Goal: Transaction & Acquisition: Purchase product/service

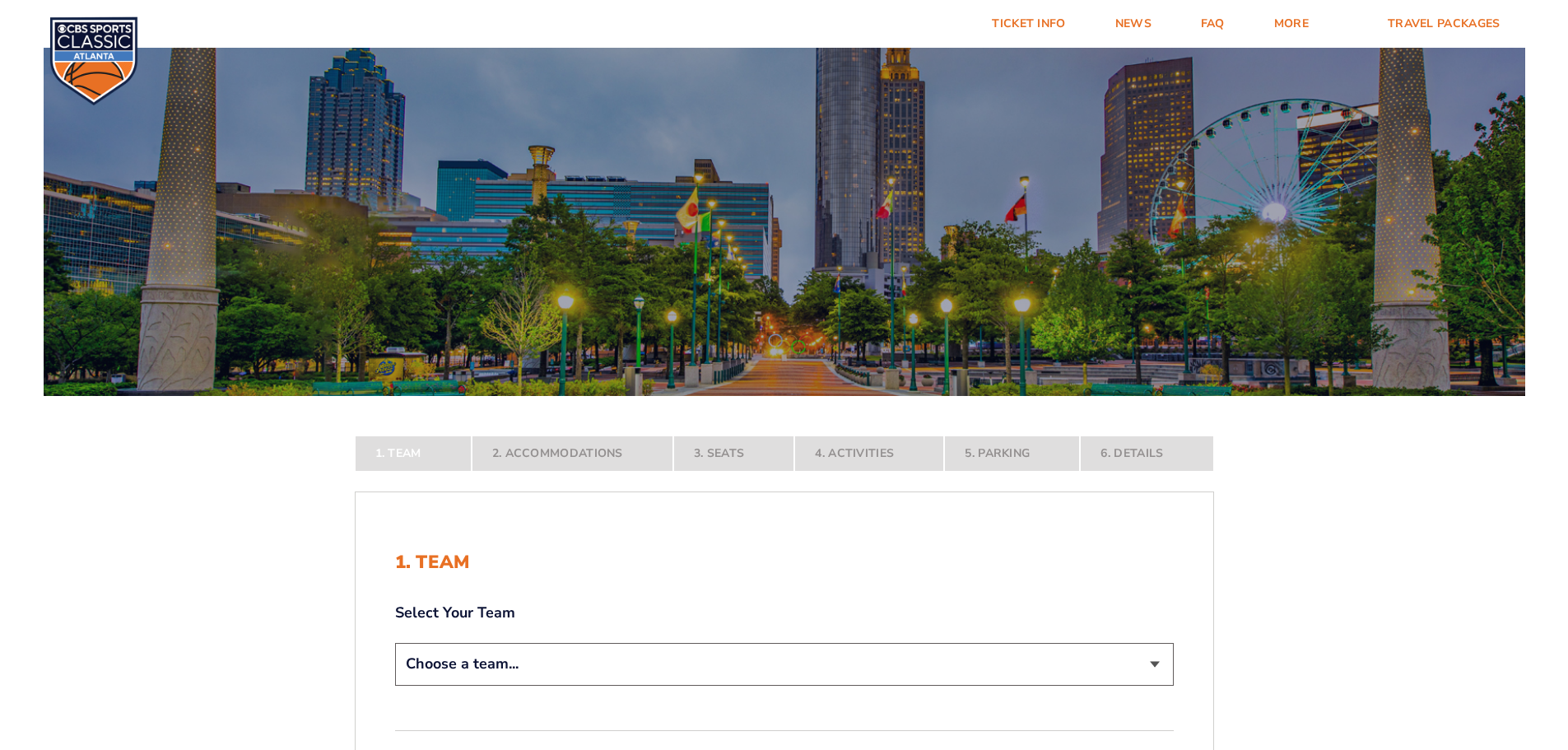
click at [494, 646] on select "Choose a team... [US_STATE] Wildcats [US_STATE] State Buckeyes [US_STATE] Tar H…" at bounding box center [785, 664] width 779 height 42
select select "12956"
click at [395, 685] on select "Choose a team... [US_STATE] Wildcats [US_STATE] State Buckeyes [US_STATE] Tar H…" at bounding box center [785, 664] width 779 height 42
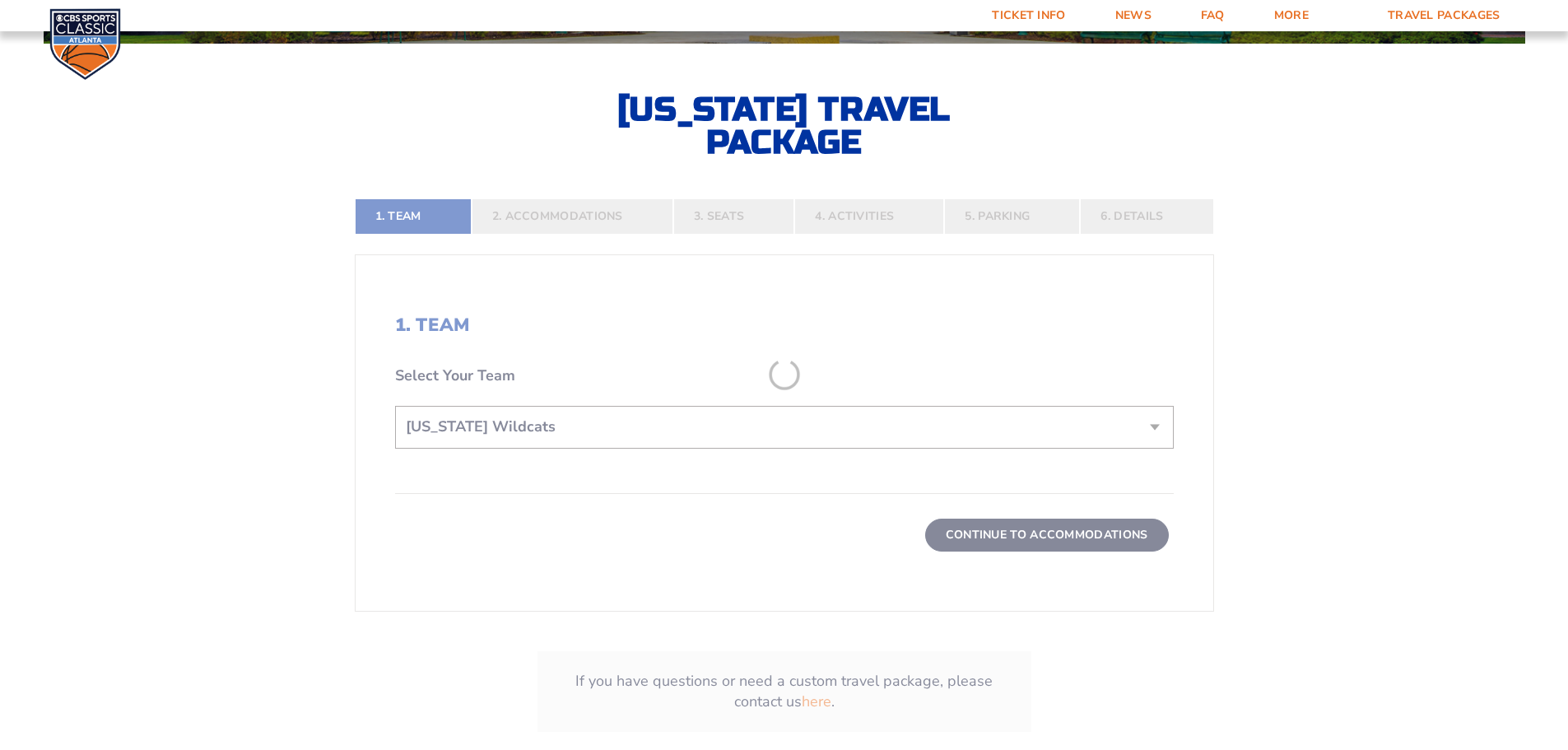
scroll to position [412, 0]
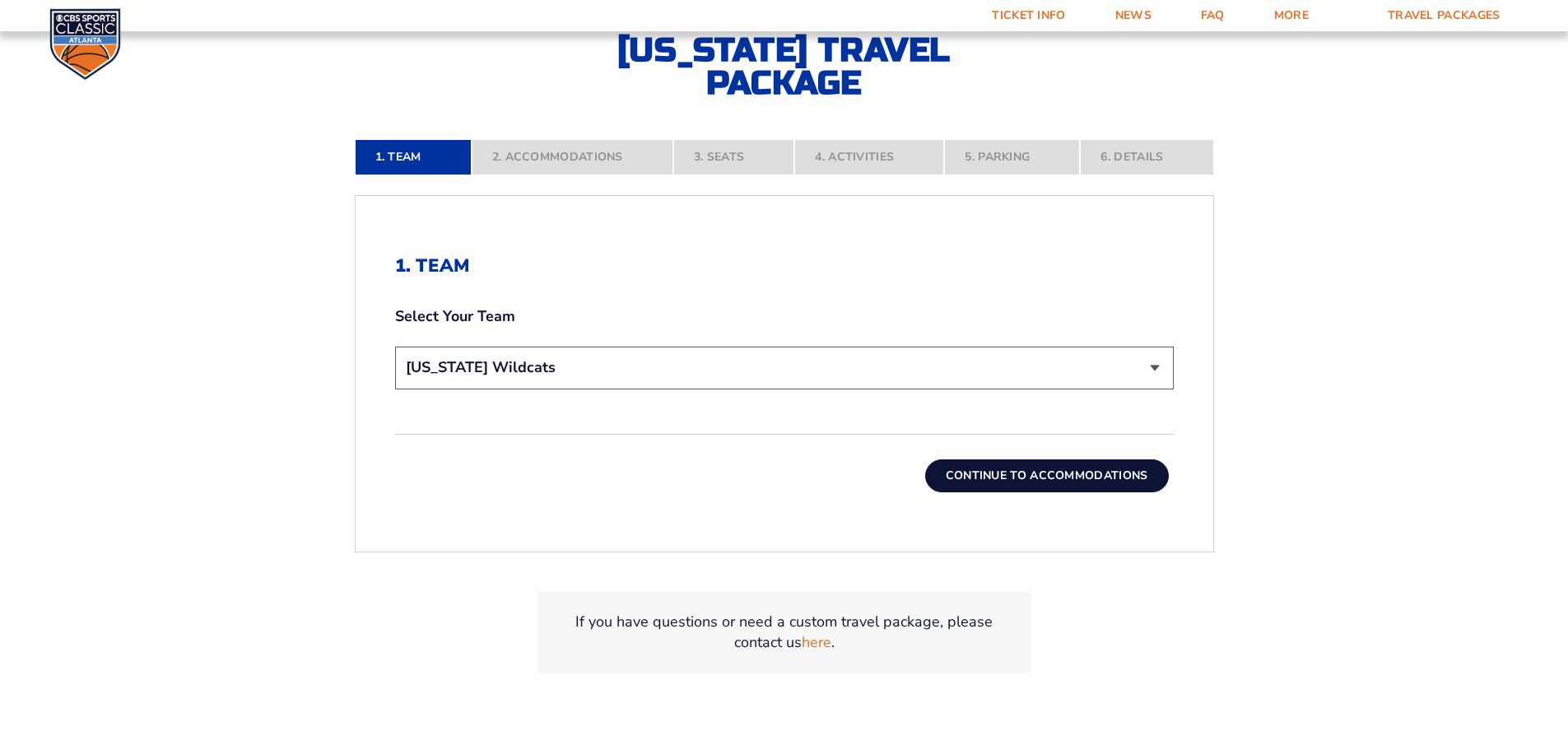
click at [1037, 467] on button "Continue To Accommodations" at bounding box center [1046, 476] width 243 height 33
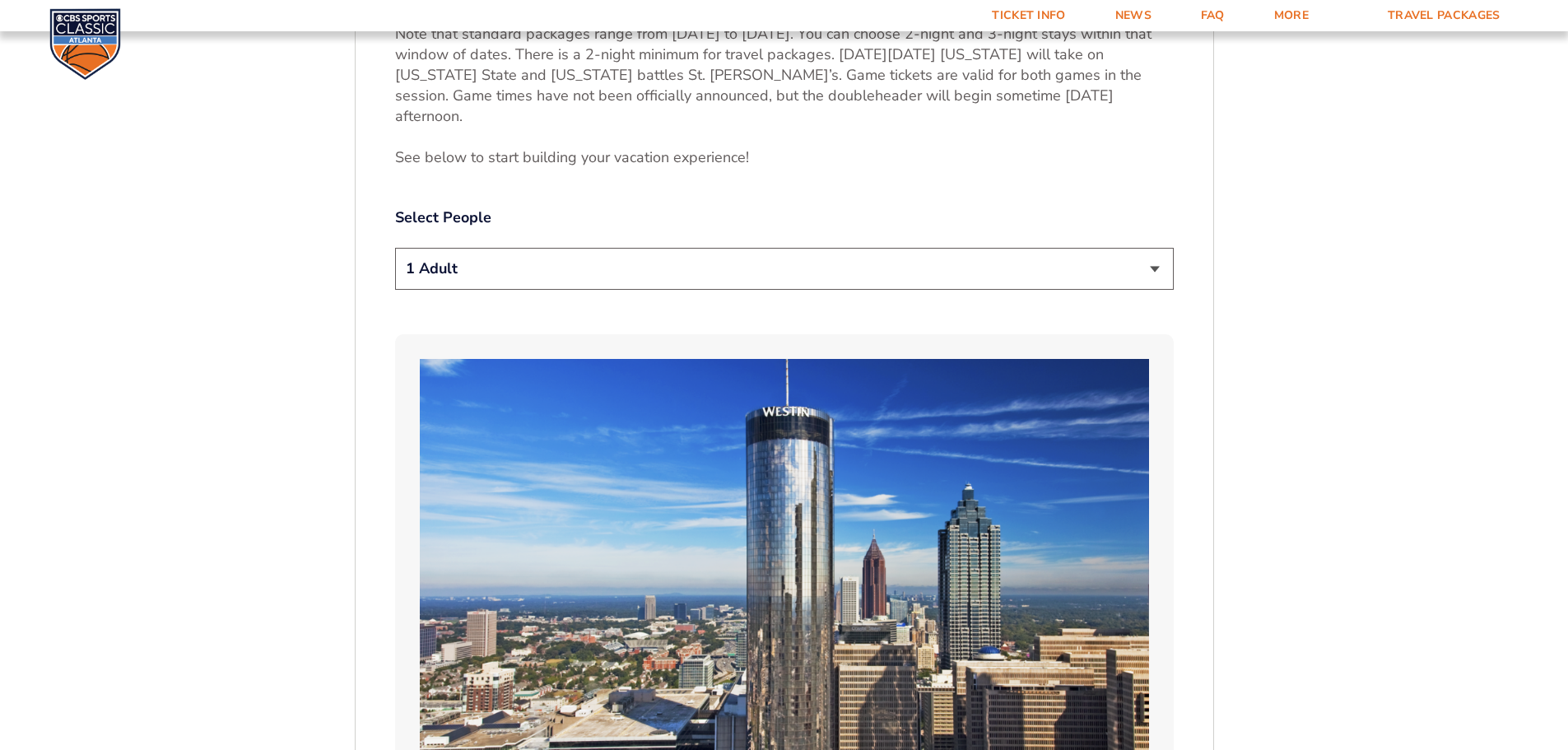
scroll to position [931, 0]
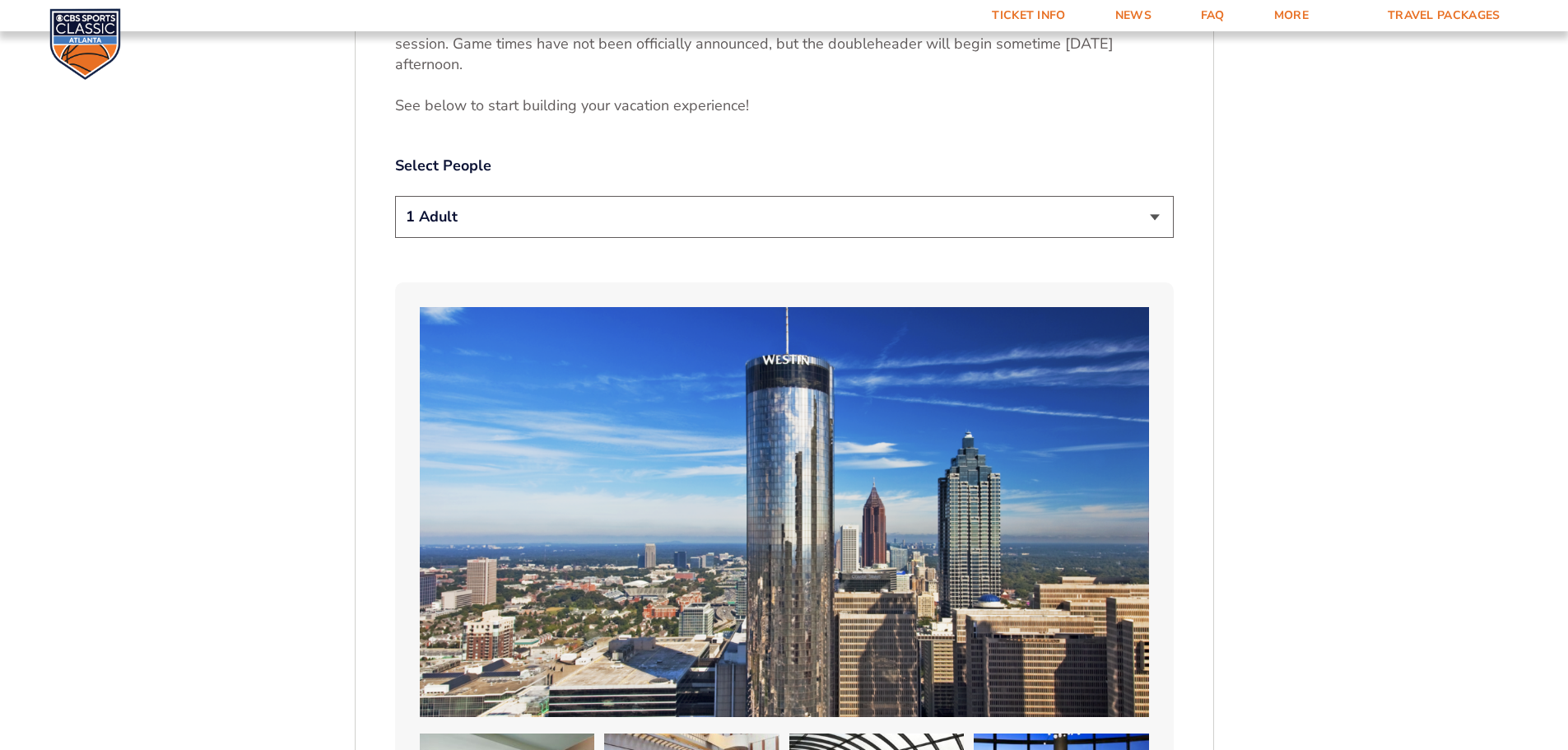
click at [489, 196] on select "1 Adult 2 Adults 3 Adults 4 Adults 2 Adults + 1 Child 2 Adults + 2 Children 2 A…" at bounding box center [785, 217] width 779 height 42
select select "2 Adults"
click at [395, 196] on select "1 Adult 2 Adults 3 Adults 4 Adults 2 Adults + 1 Child 2 Adults + 2 Children 2 A…" at bounding box center [785, 217] width 779 height 42
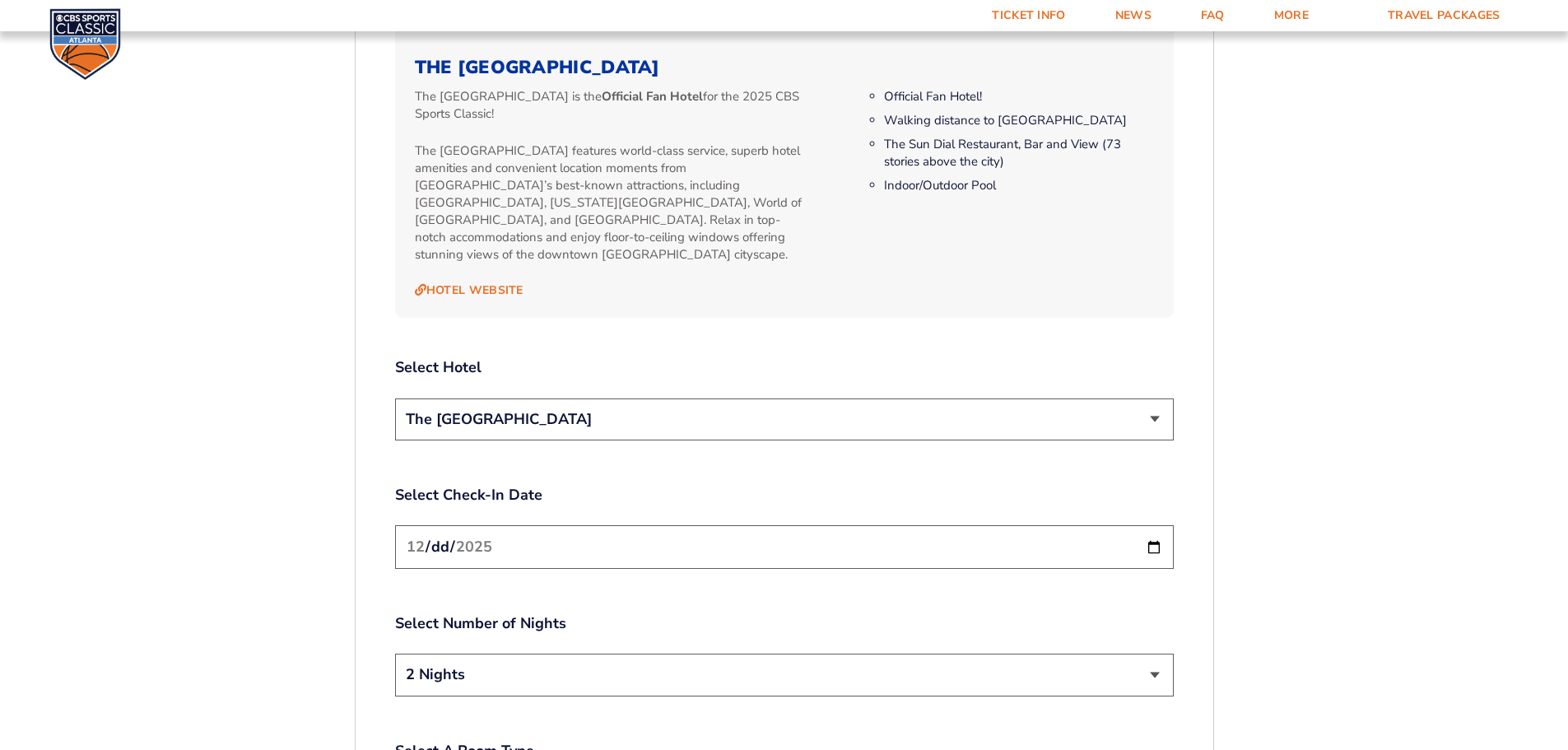
scroll to position [1755, 0]
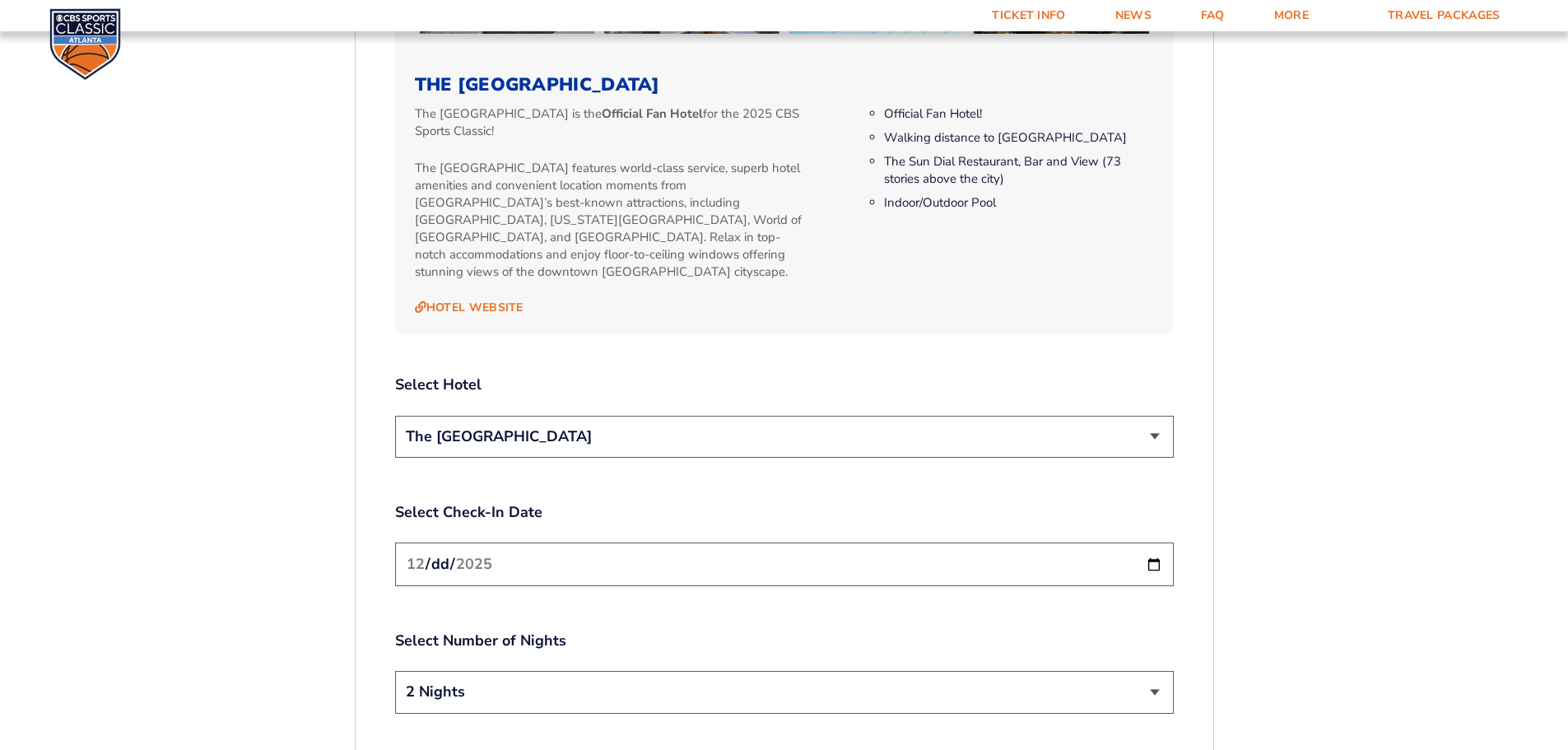
click at [536, 416] on select "The [GEOGRAPHIC_DATA]" at bounding box center [785, 437] width 779 height 42
click at [173, 407] on form "Kentucky Kentucky Travel Package Ohio State Ohio State Travel Package North Car…" at bounding box center [784, 9] width 1568 height 3529
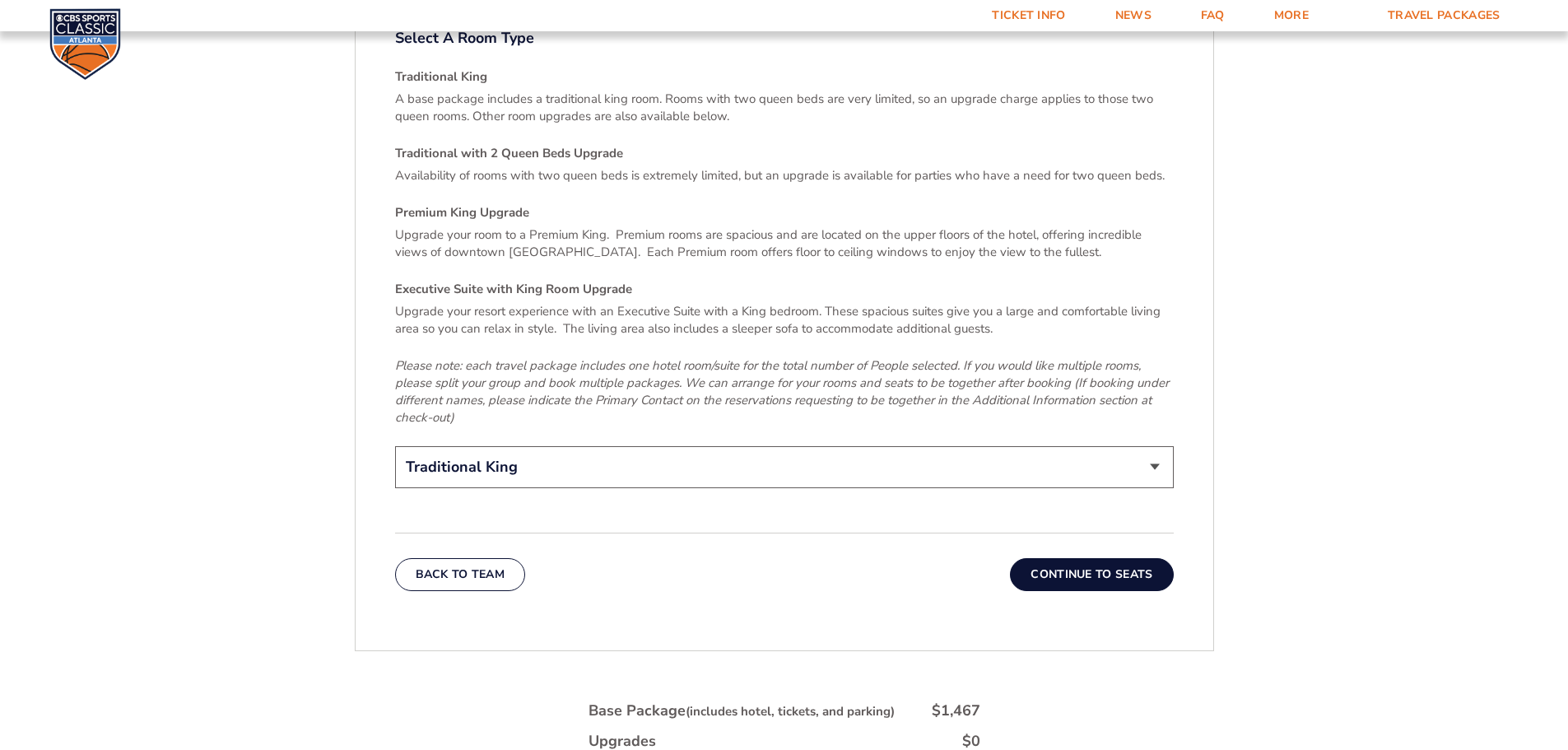
scroll to position [2496, 0]
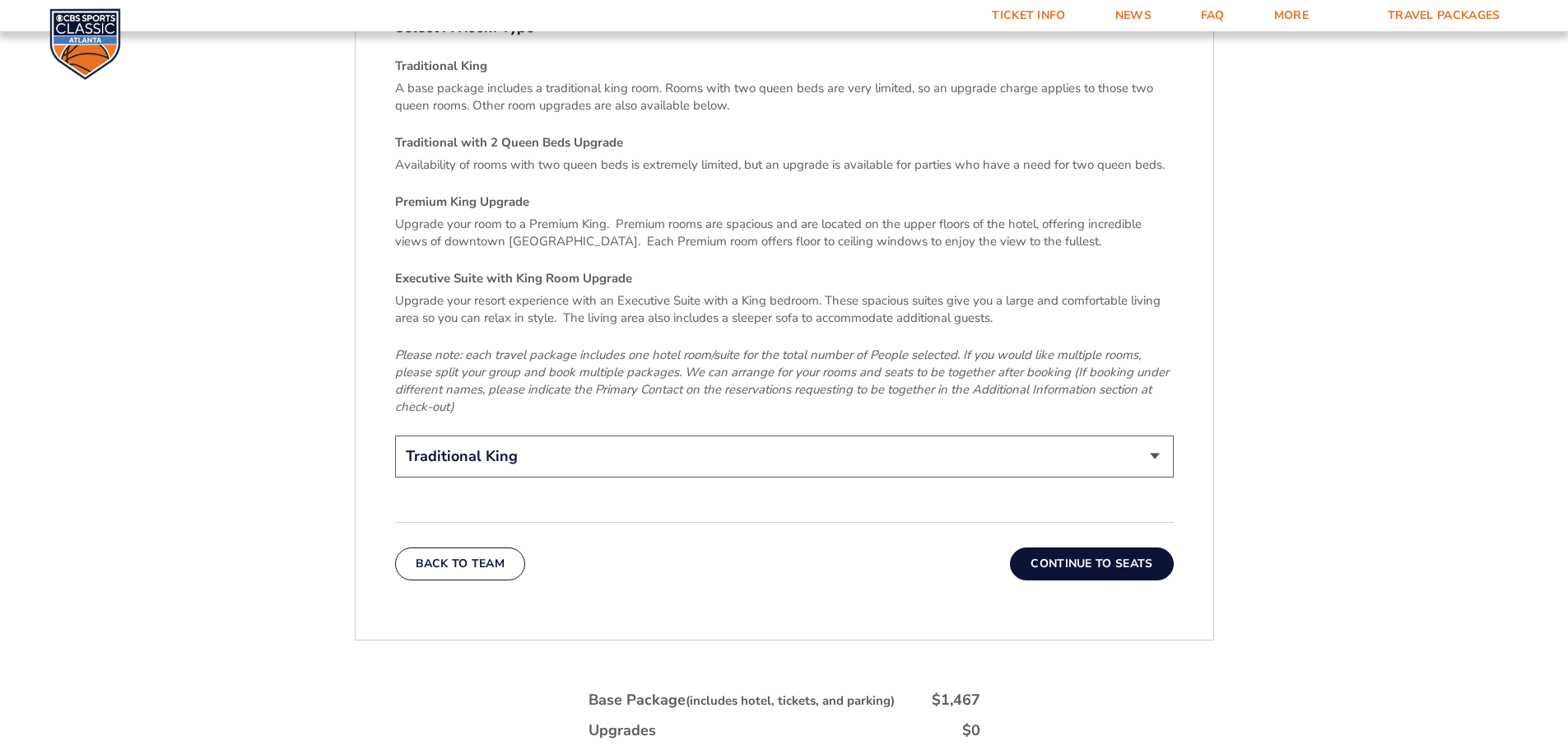
click at [1156, 548] on button "Continue To Seats" at bounding box center [1092, 564] width 163 height 33
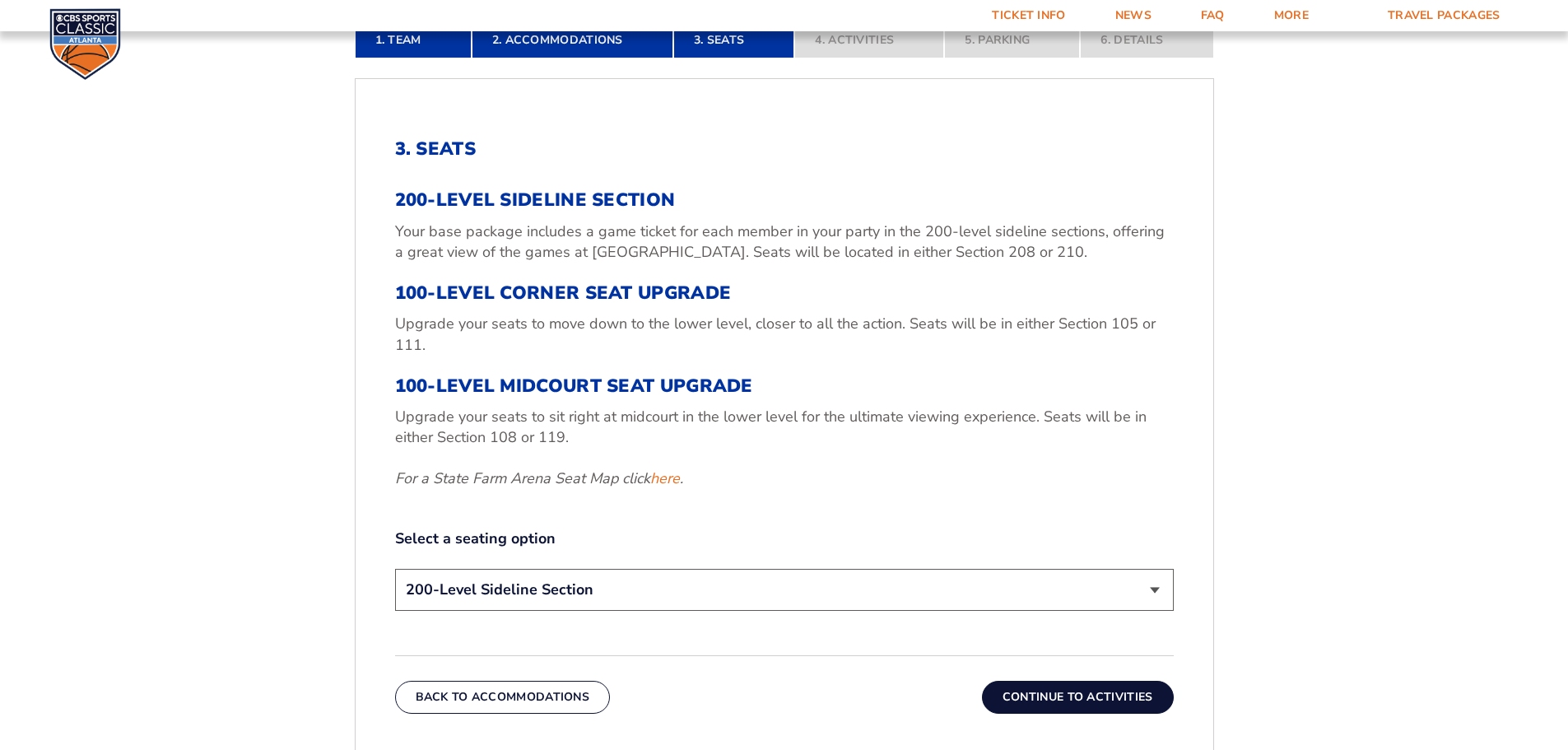
scroll to position [602, 0]
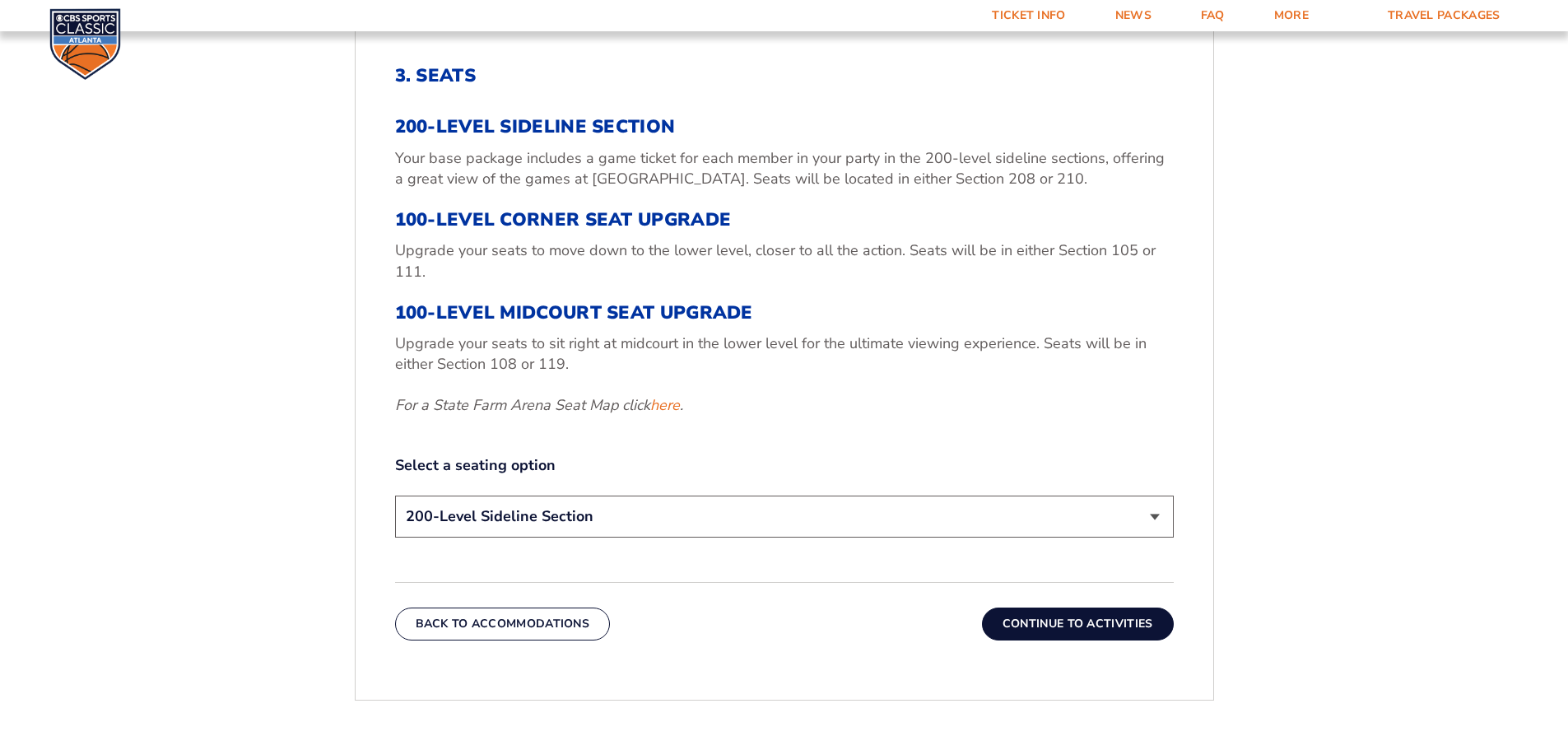
click at [492, 520] on select "200-Level Sideline Section 100-Level Corner Seat Upgrade (+$120 per person) 100…" at bounding box center [785, 516] width 779 height 42
click at [1137, 630] on button "Continue To Activities" at bounding box center [1077, 624] width 192 height 33
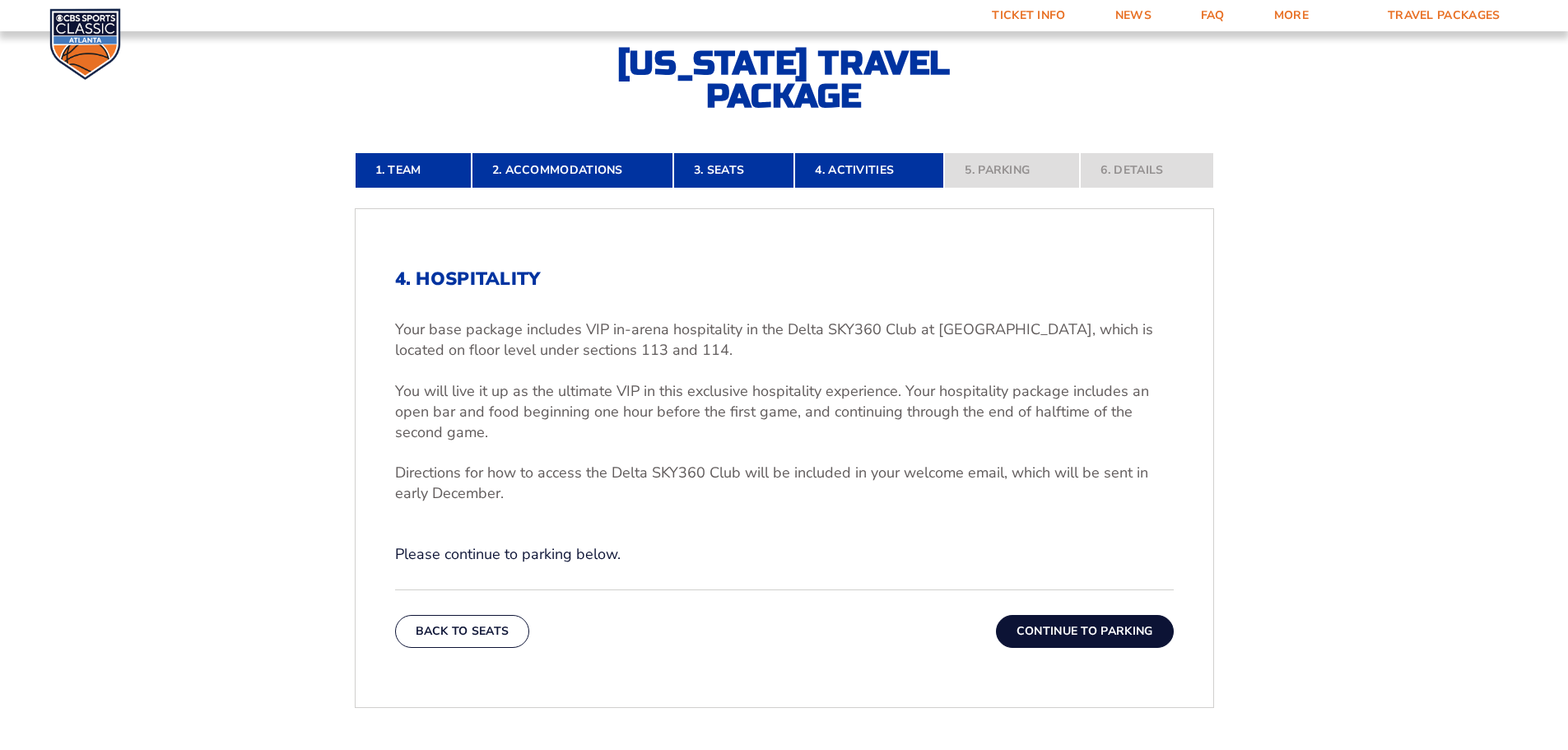
scroll to position [370, 0]
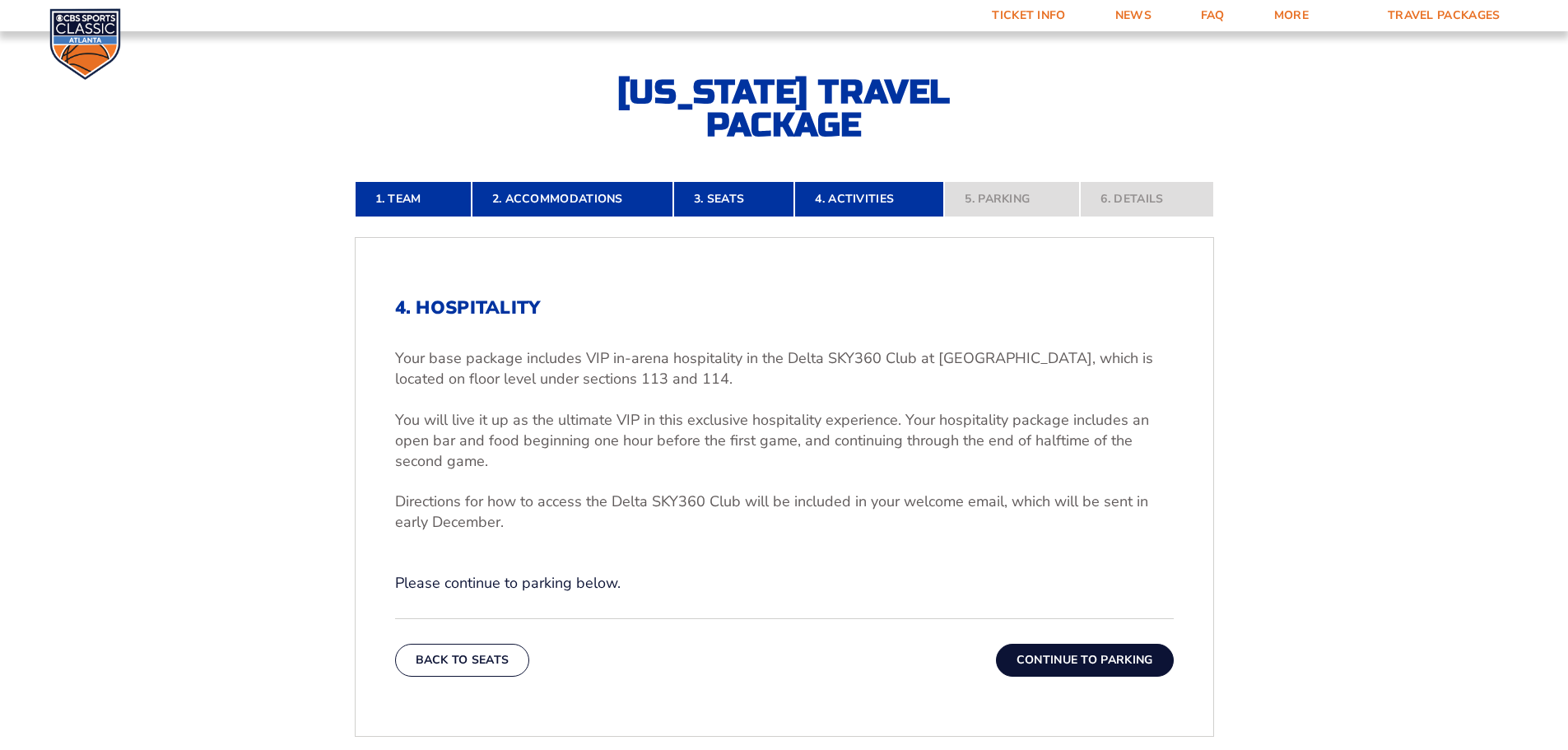
click at [1093, 664] on button "Continue To Parking" at bounding box center [1085, 661] width 178 height 33
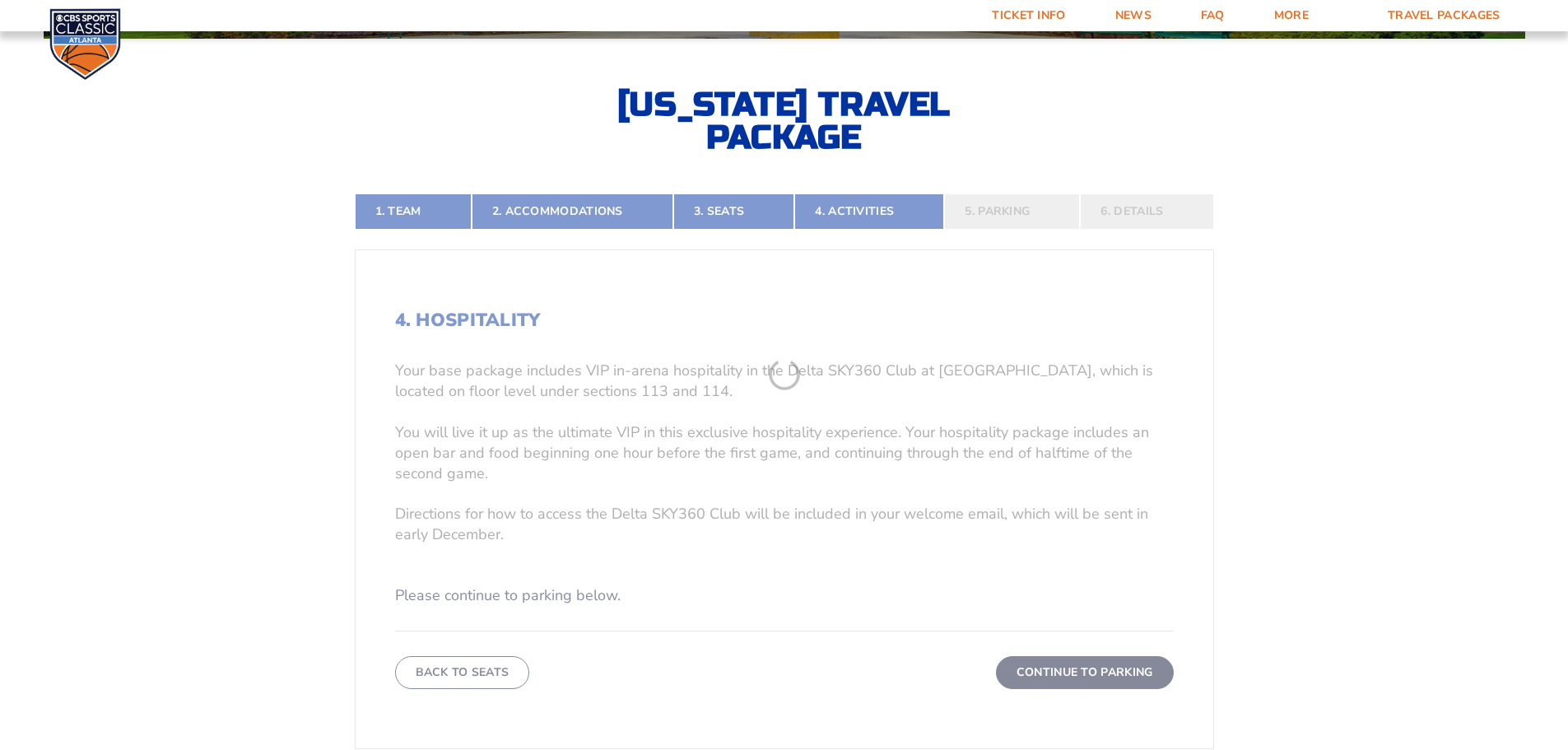
scroll to position [355, 0]
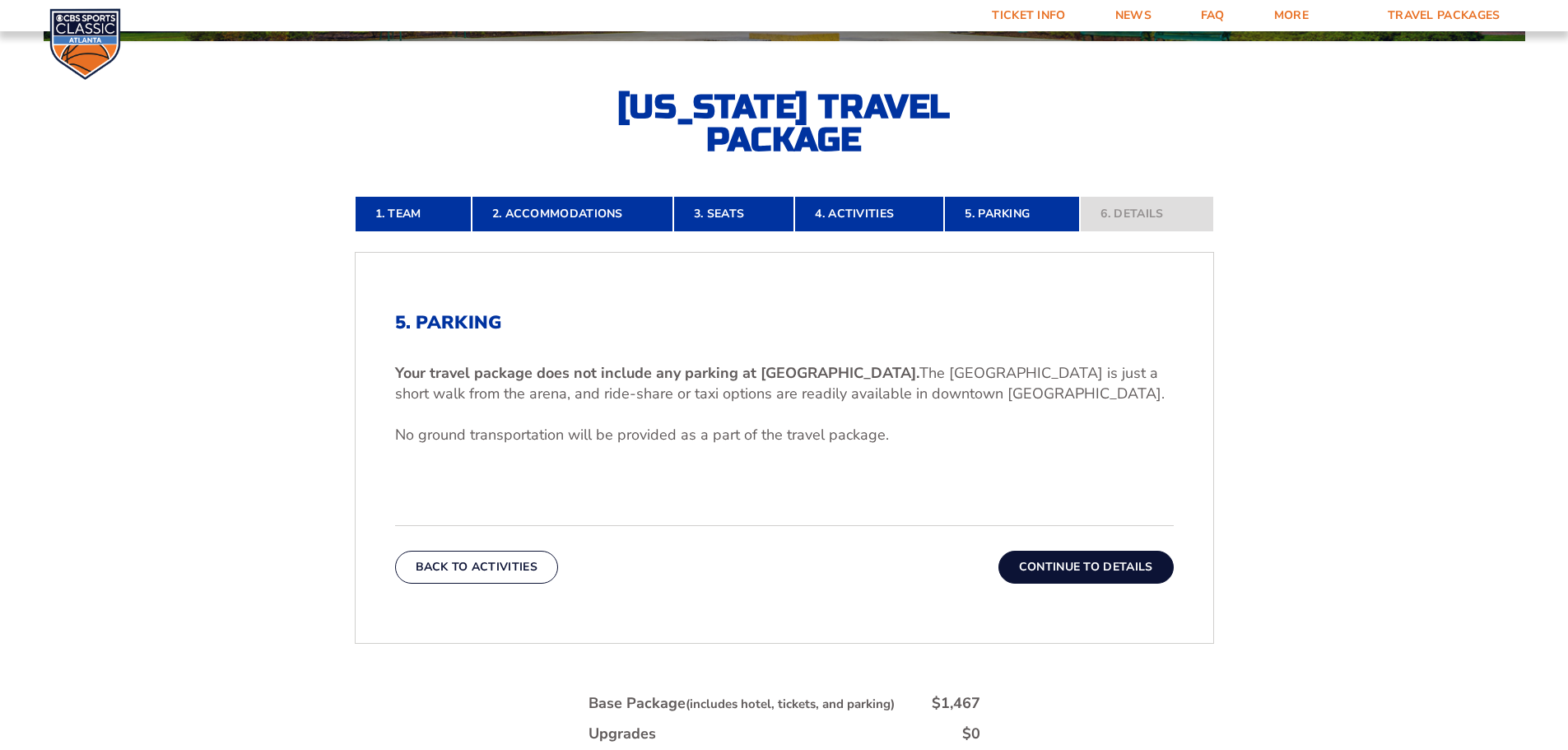
click at [1130, 571] on button "Continue To Details" at bounding box center [1086, 568] width 175 height 33
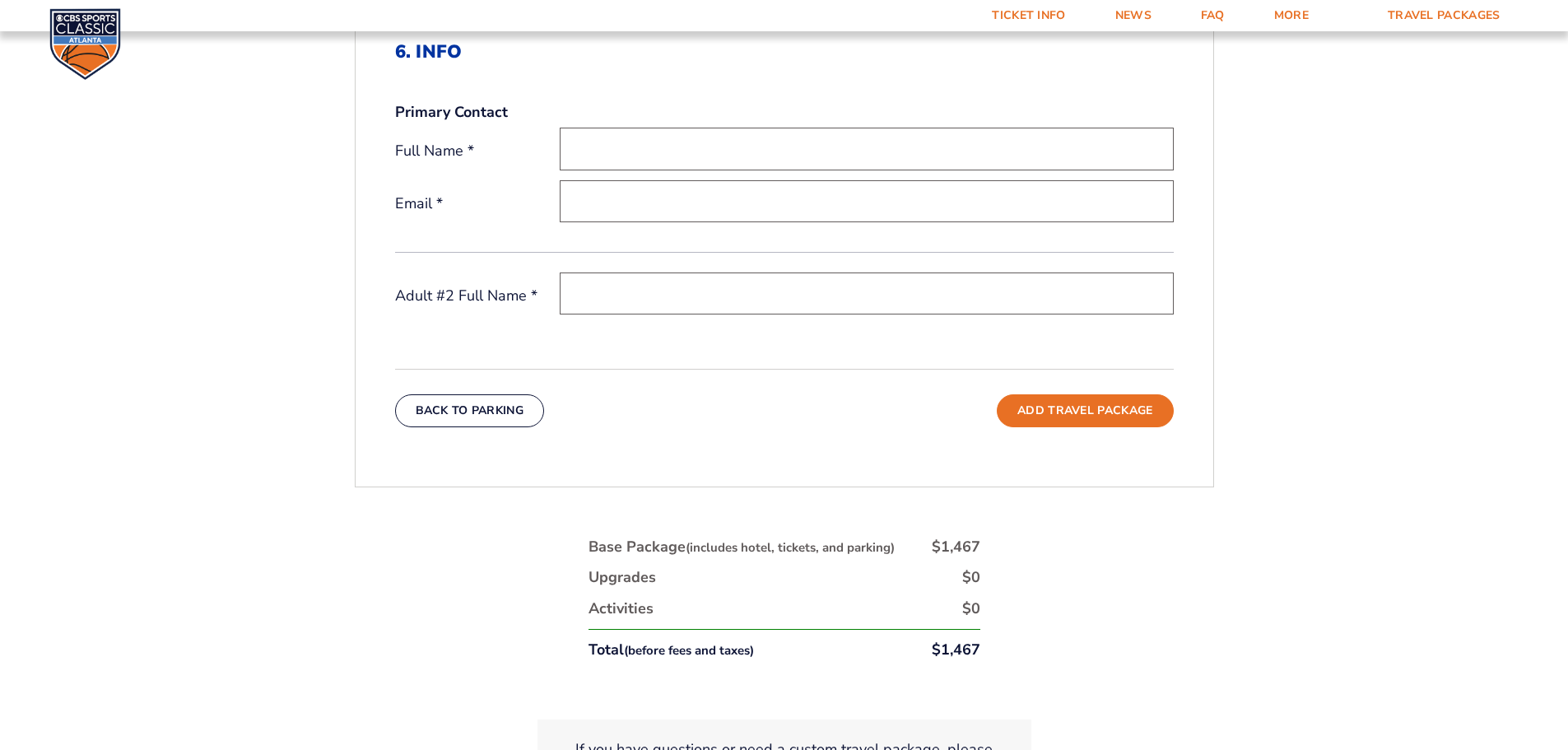
scroll to position [685, 0]
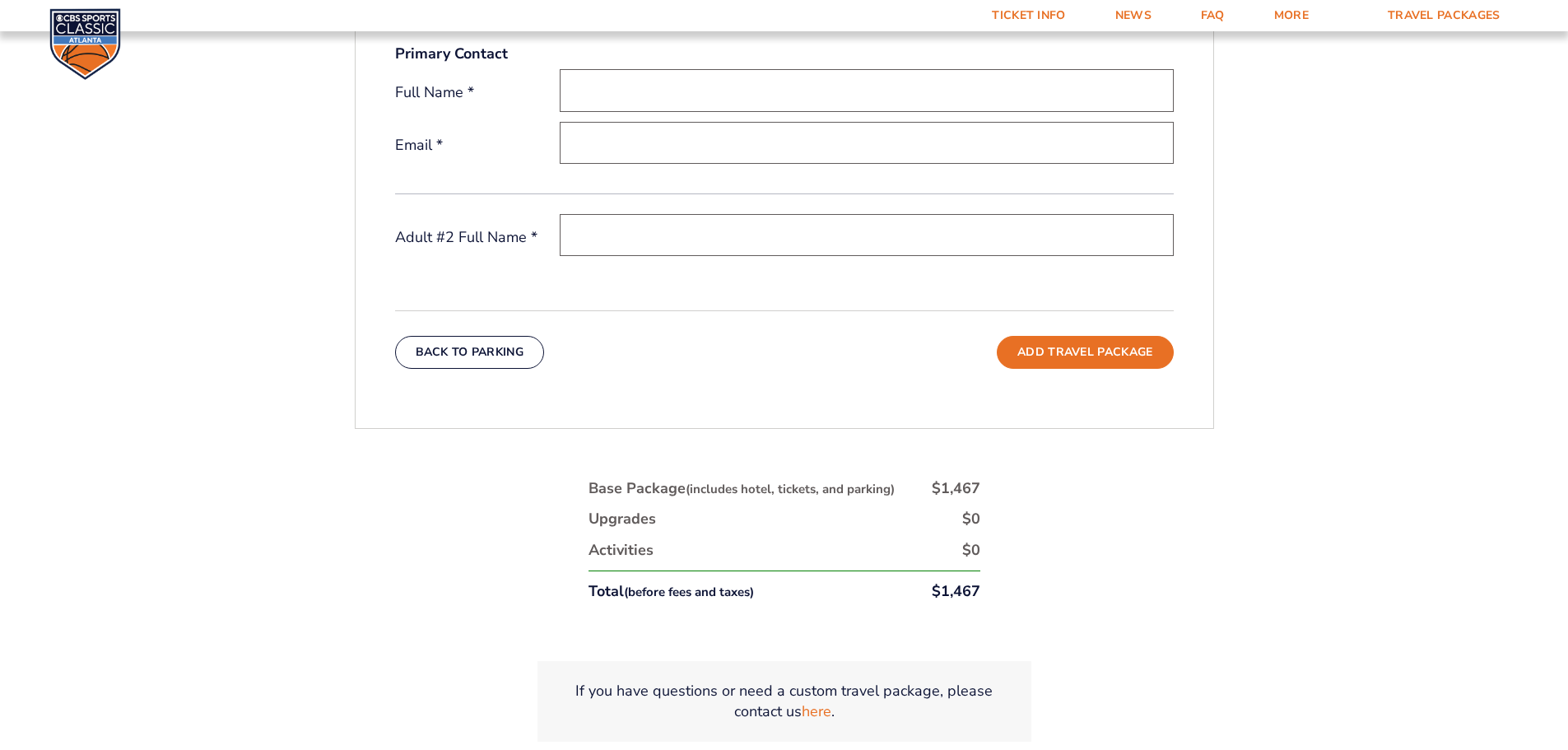
click at [652, 96] on input "text" at bounding box center [867, 89] width 614 height 42
type input "Sara Bonds"
click at [618, 144] on input "email" at bounding box center [867, 143] width 614 height 42
type input "sarab012003@icloud.com"
click at [626, 237] on input "text" at bounding box center [867, 235] width 614 height 42
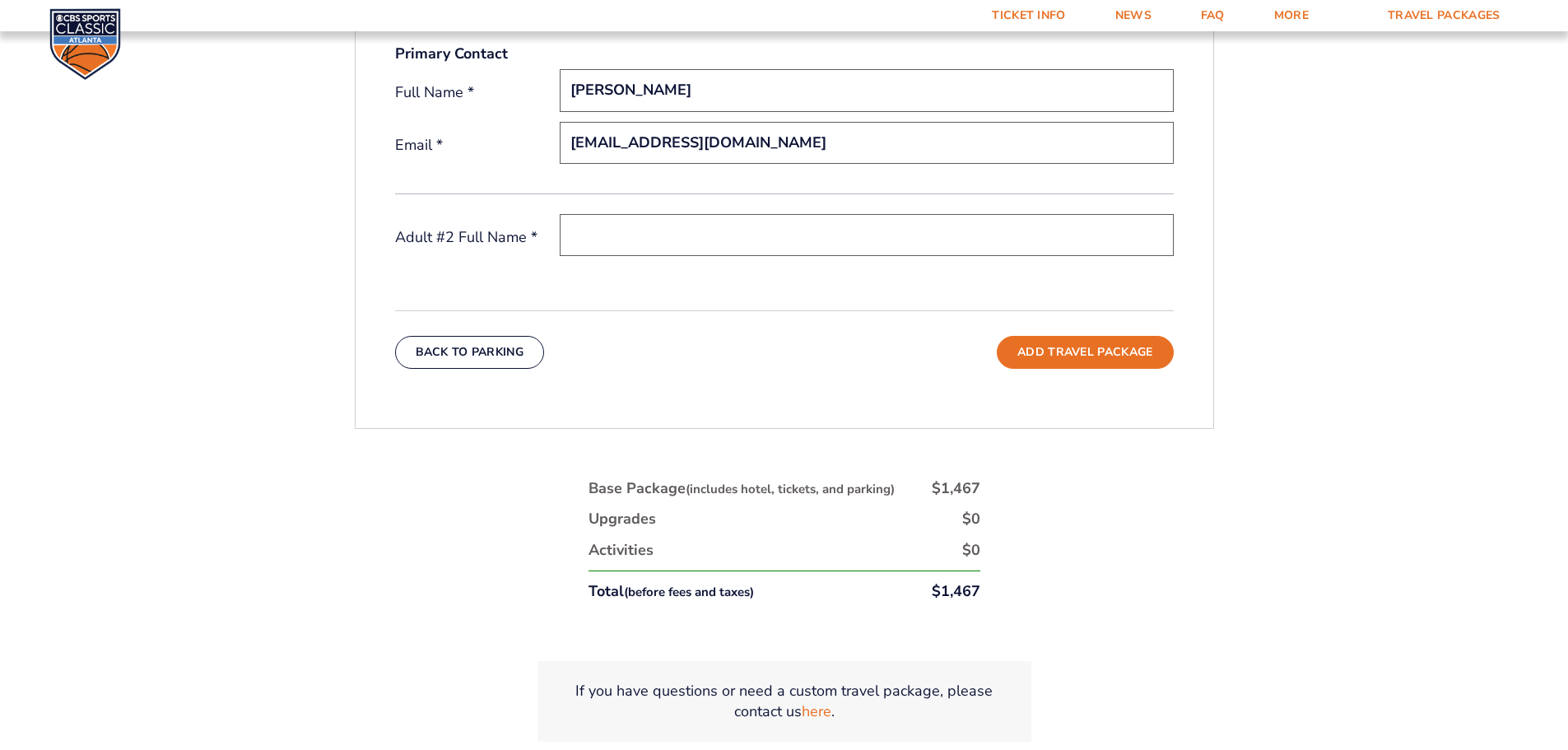
type input "K"
type input "Jeff Bonds"
click at [1076, 343] on button "Add Travel Package" at bounding box center [1085, 353] width 176 height 33
